Goal: Find contact information: Find contact information

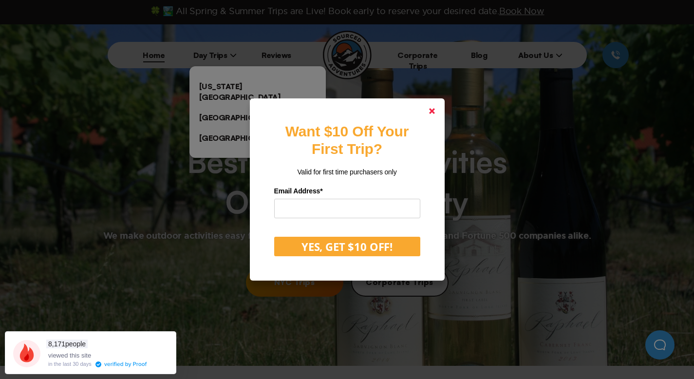
click at [435, 109] on icon at bounding box center [432, 111] width 6 height 6
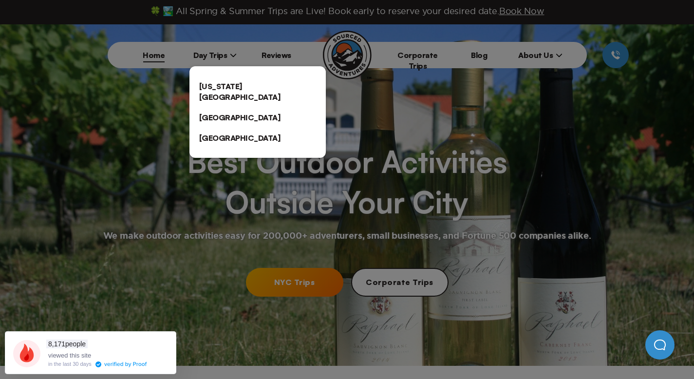
click at [230, 88] on link "[US_STATE][GEOGRAPHIC_DATA]" at bounding box center [257, 91] width 136 height 31
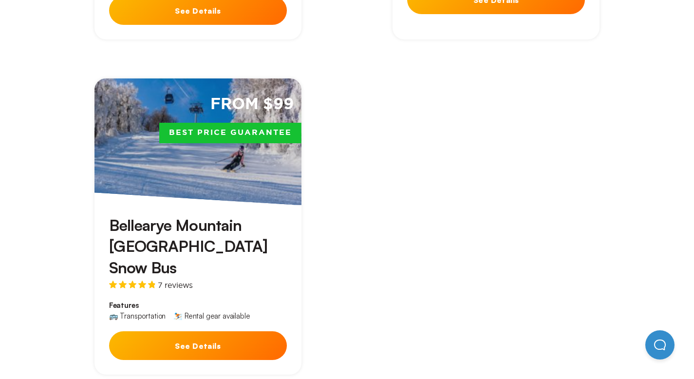
scroll to position [3172, 0]
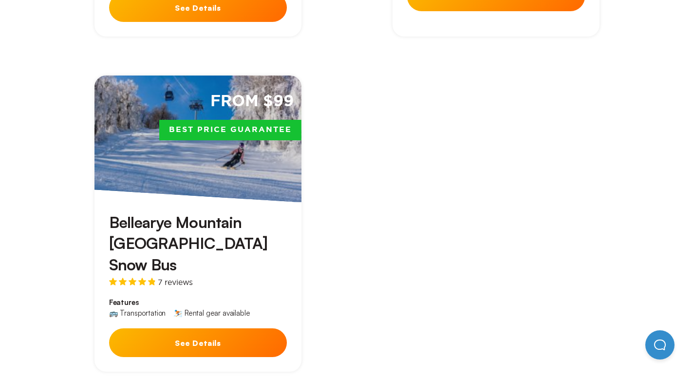
drag, startPoint x: 398, startPoint y: 91, endPoint x: 340, endPoint y: 93, distance: 58.5
copy link "646‍-847‍-2367"
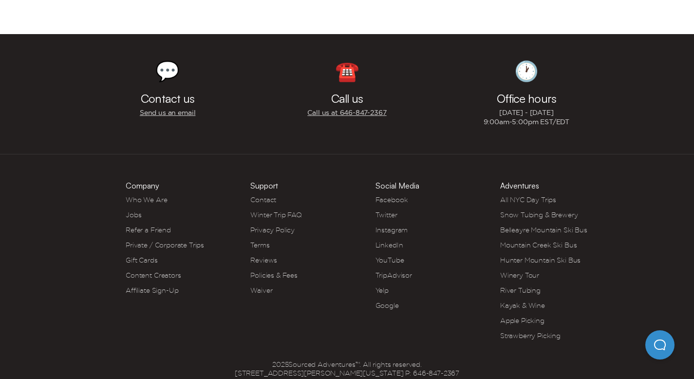
scroll to position [500, 0]
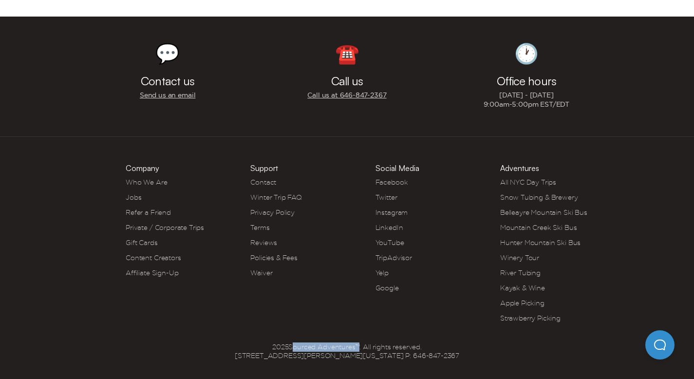
drag, startPoint x: 290, startPoint y: 345, endPoint x: 355, endPoint y: 344, distance: 65.2
click at [355, 344] on span "2025 Sourced Adventures™. All rights reserved. [STREET_ADDRESS][PERSON_NAME][US…" at bounding box center [347, 351] width 224 height 18
copy span "Sourced Adventures"
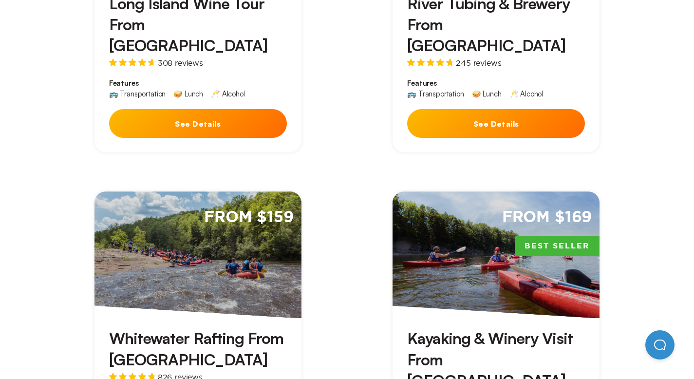
scroll to position [3172, 0]
